Goal: Information Seeking & Learning: Learn about a topic

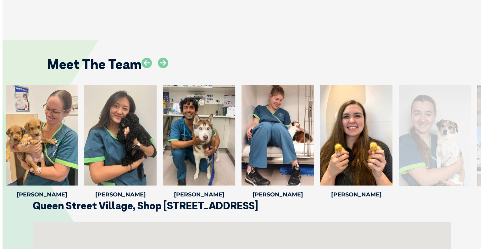
scroll to position [1006, 0]
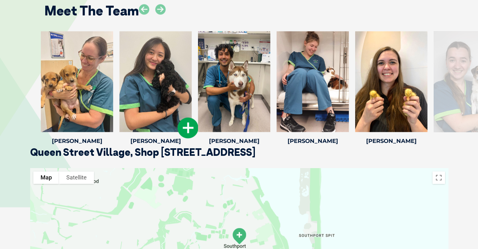
click at [188, 129] on icon at bounding box center [188, 127] width 21 height 21
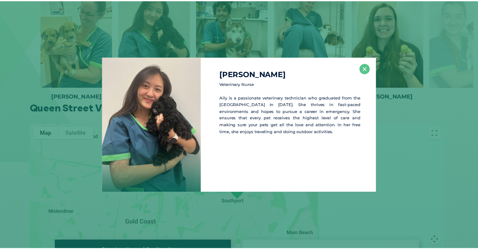
scroll to position [1051, 0]
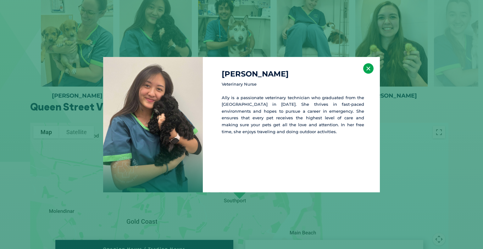
click at [366, 69] on button "×" at bounding box center [368, 68] width 10 height 10
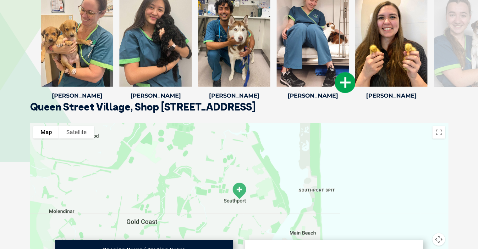
scroll to position [988, 0]
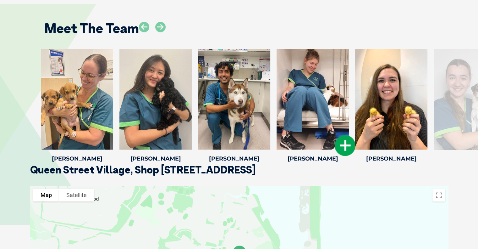
click at [343, 142] on icon at bounding box center [345, 145] width 21 height 21
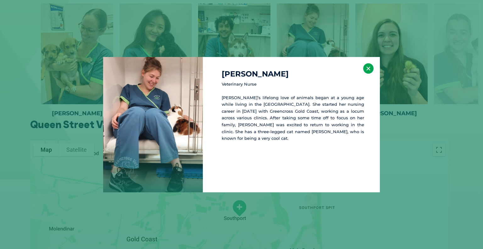
click at [368, 67] on button "×" at bounding box center [368, 68] width 10 height 10
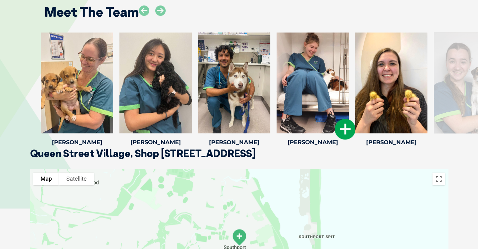
scroll to position [971, 0]
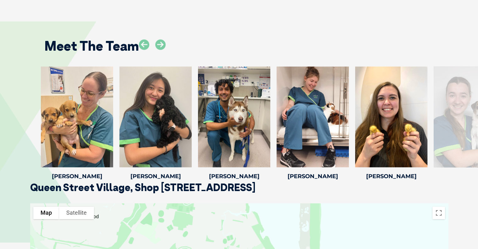
click at [455, 134] on div at bounding box center [470, 116] width 72 height 101
click at [159, 45] on icon at bounding box center [160, 44] width 10 height 10
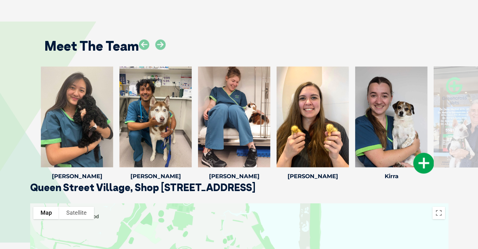
click at [427, 163] on icon at bounding box center [423, 162] width 21 height 21
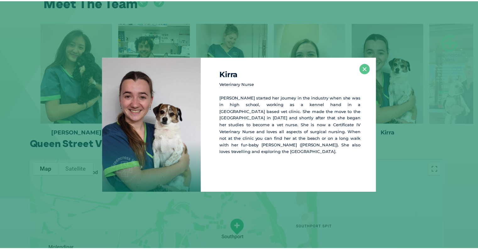
scroll to position [1016, 0]
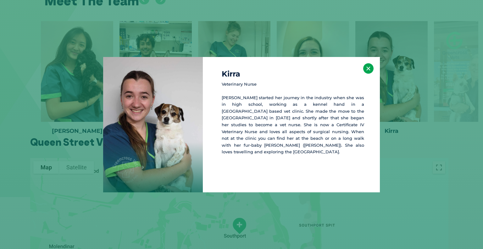
click at [370, 69] on button "×" at bounding box center [368, 68] width 10 height 10
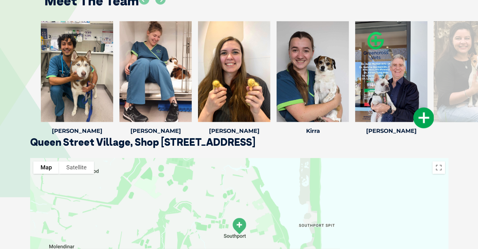
click at [421, 118] on icon at bounding box center [423, 117] width 21 height 21
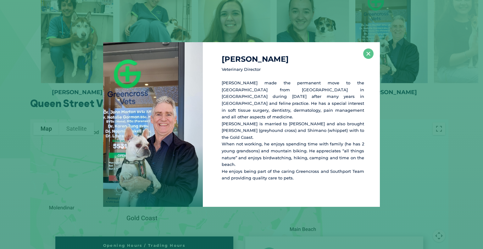
scroll to position [1055, 0]
click at [368, 59] on button "×" at bounding box center [368, 53] width 10 height 10
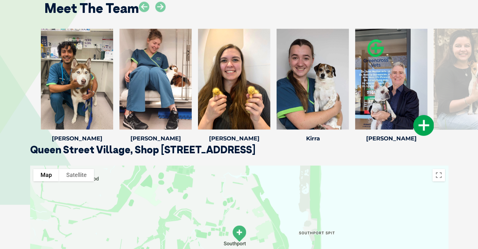
scroll to position [961, 0]
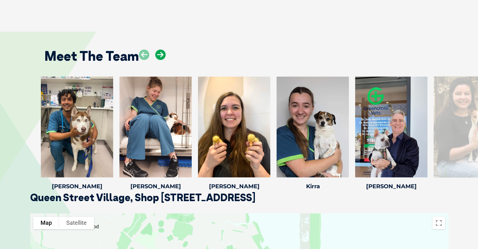
click at [162, 53] on icon at bounding box center [160, 54] width 10 height 10
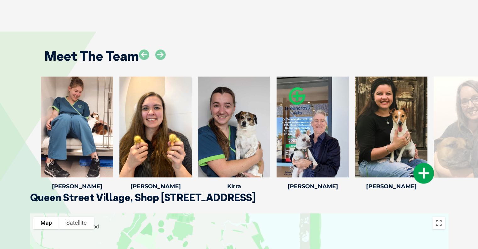
click at [421, 177] on icon at bounding box center [423, 173] width 21 height 21
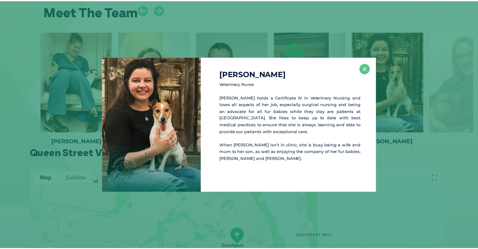
scroll to position [1006, 0]
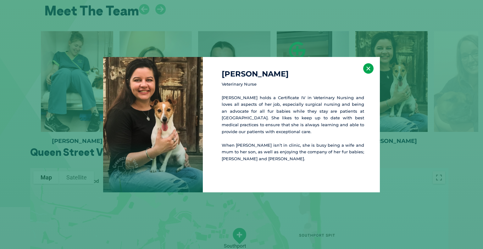
click at [369, 70] on button "×" at bounding box center [368, 68] width 10 height 10
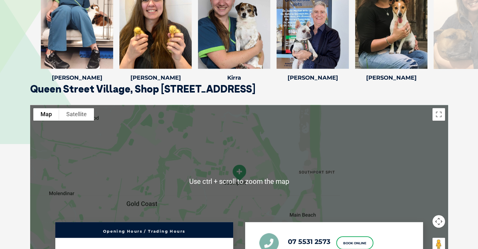
scroll to position [974, 0]
